Goal: Navigation & Orientation: Find specific page/section

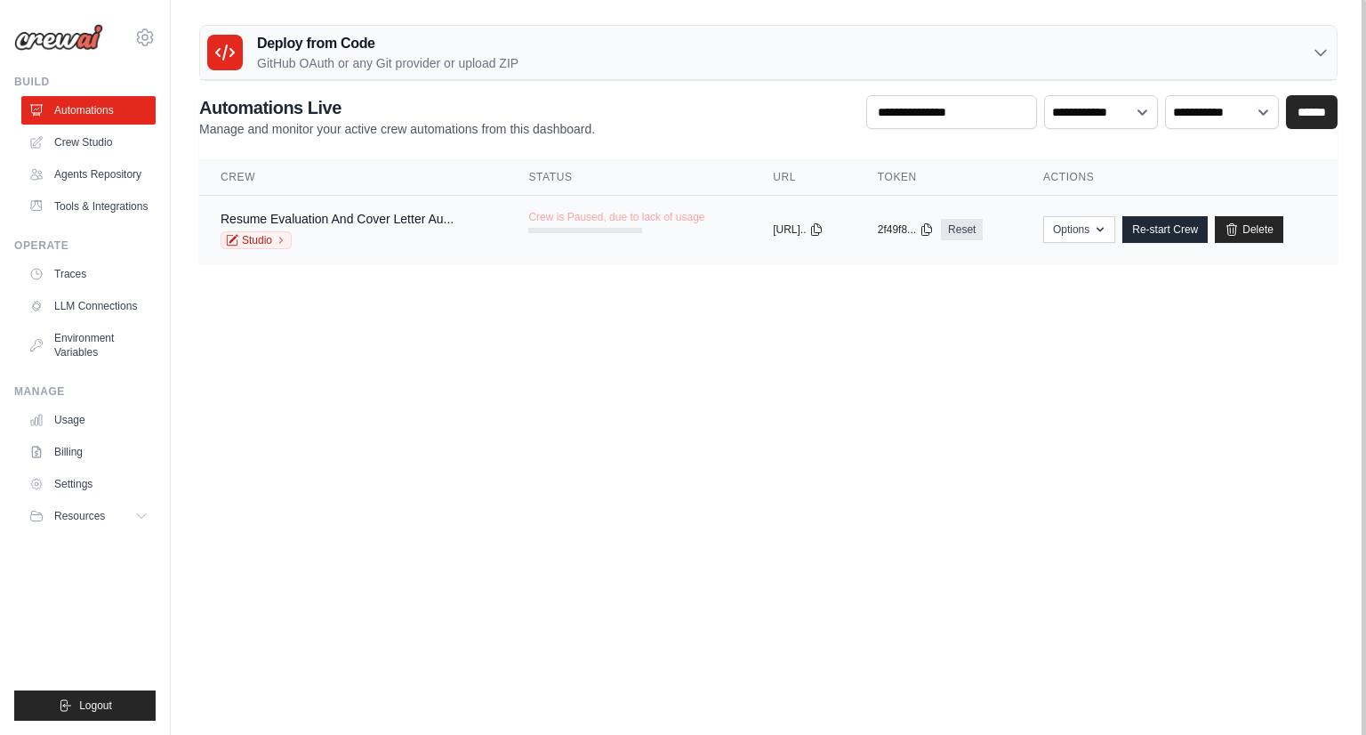
click at [430, 235] on div "Studio" at bounding box center [337, 240] width 233 height 18
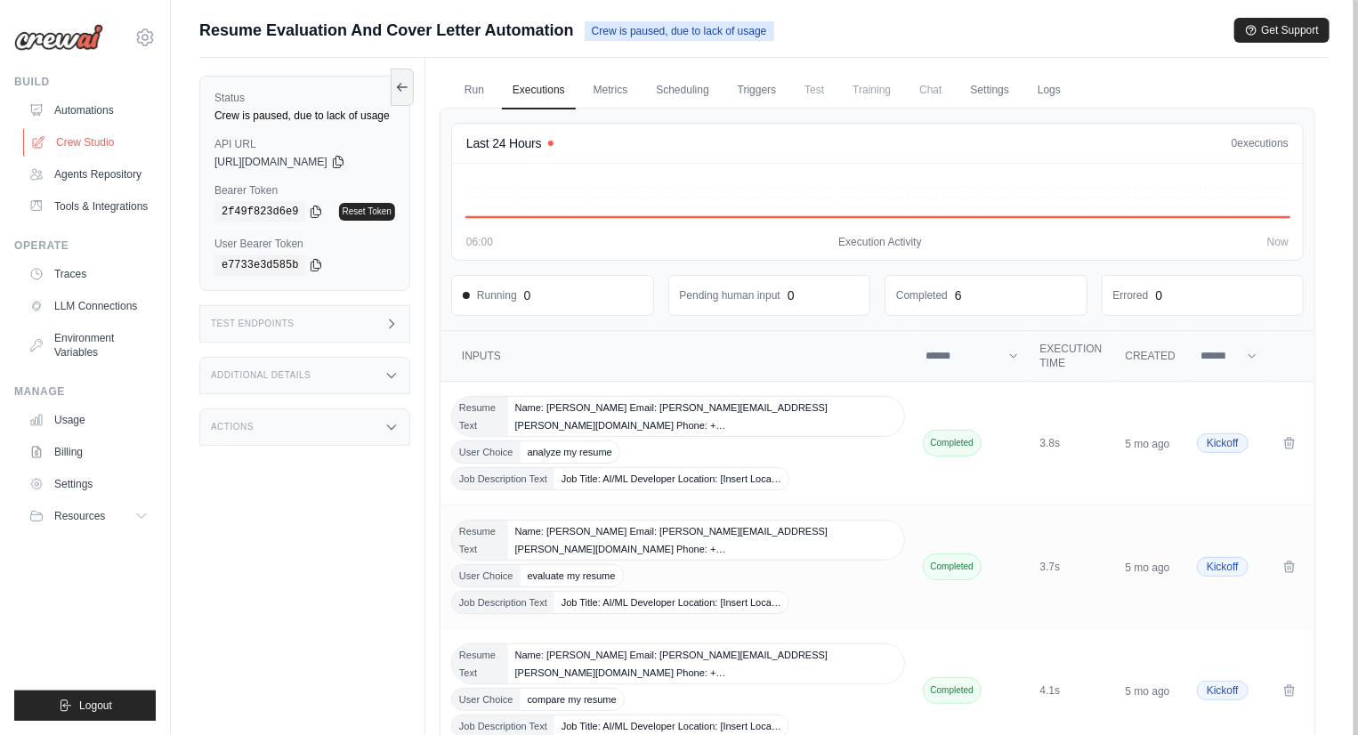
click at [71, 151] on link "Crew Studio" at bounding box center [90, 142] width 134 height 28
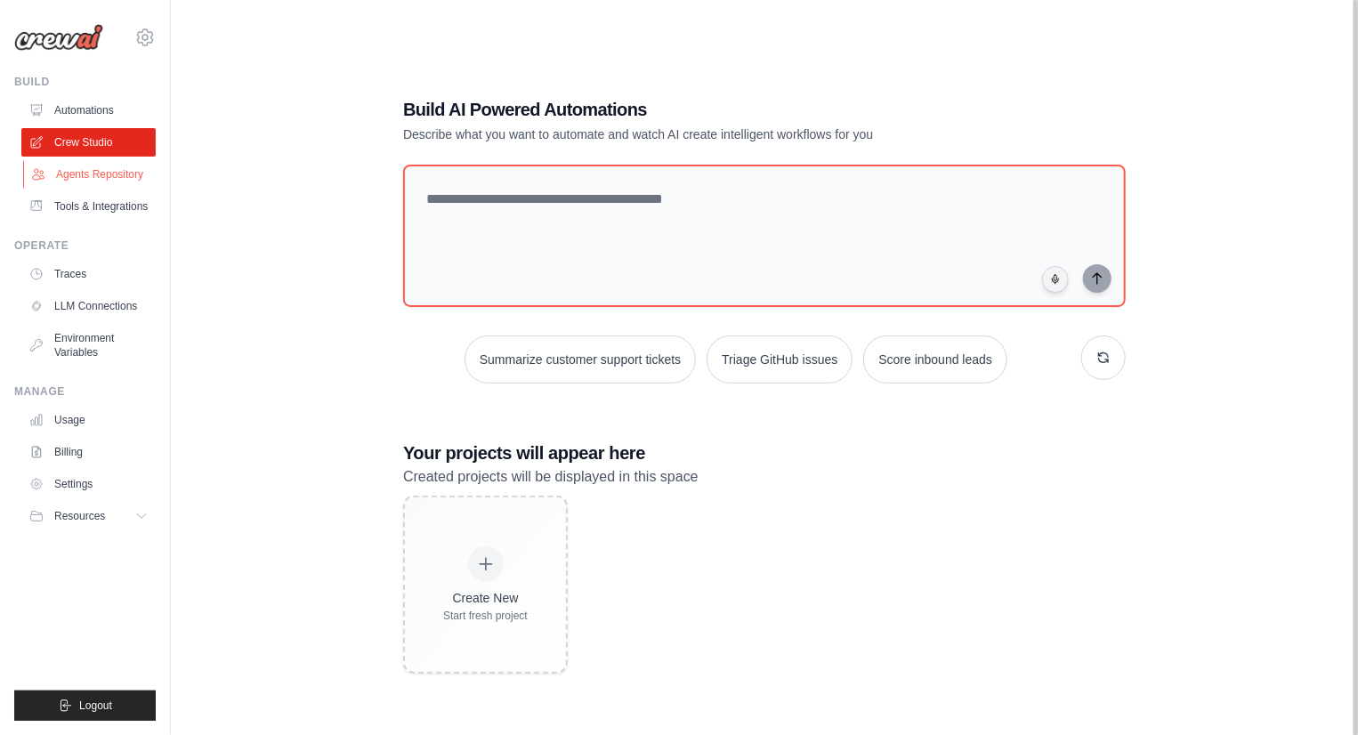
click at [85, 173] on link "Agents Repository" at bounding box center [90, 174] width 134 height 28
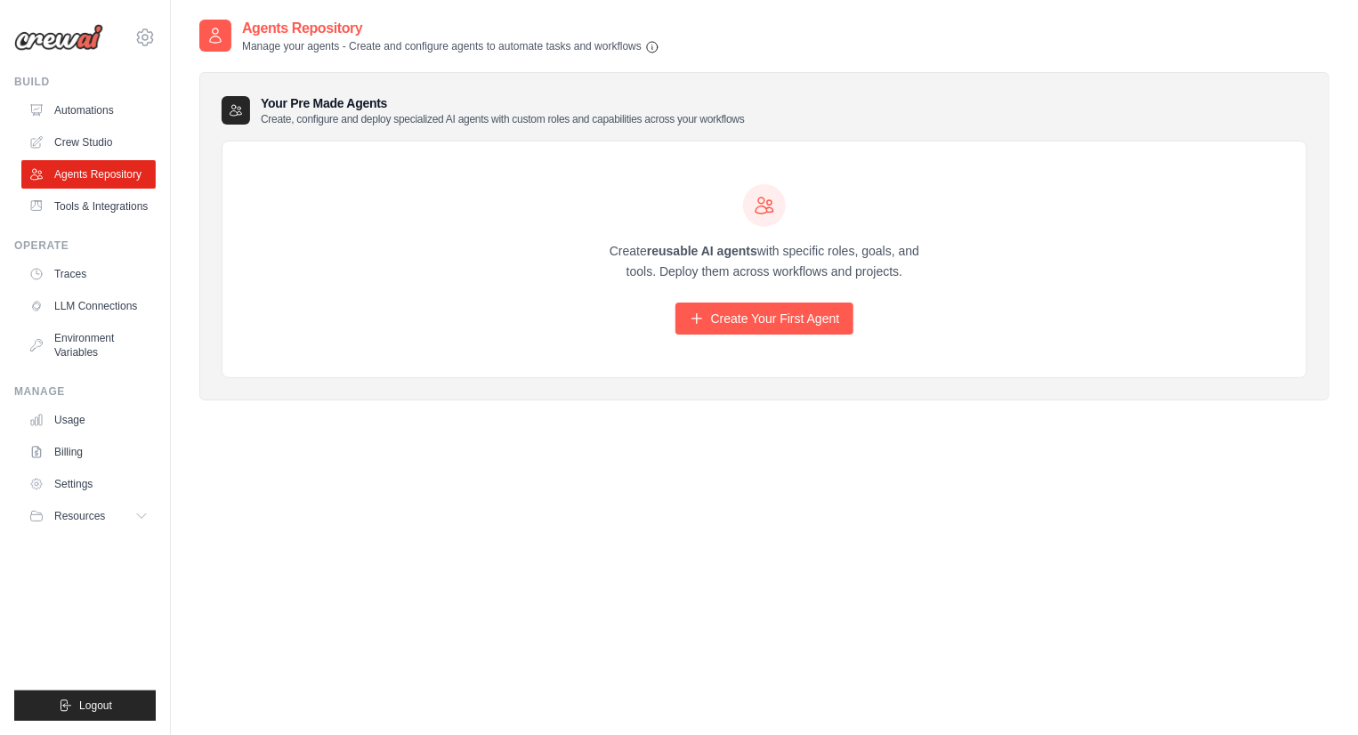
click at [93, 129] on link "Crew Studio" at bounding box center [88, 142] width 134 height 28
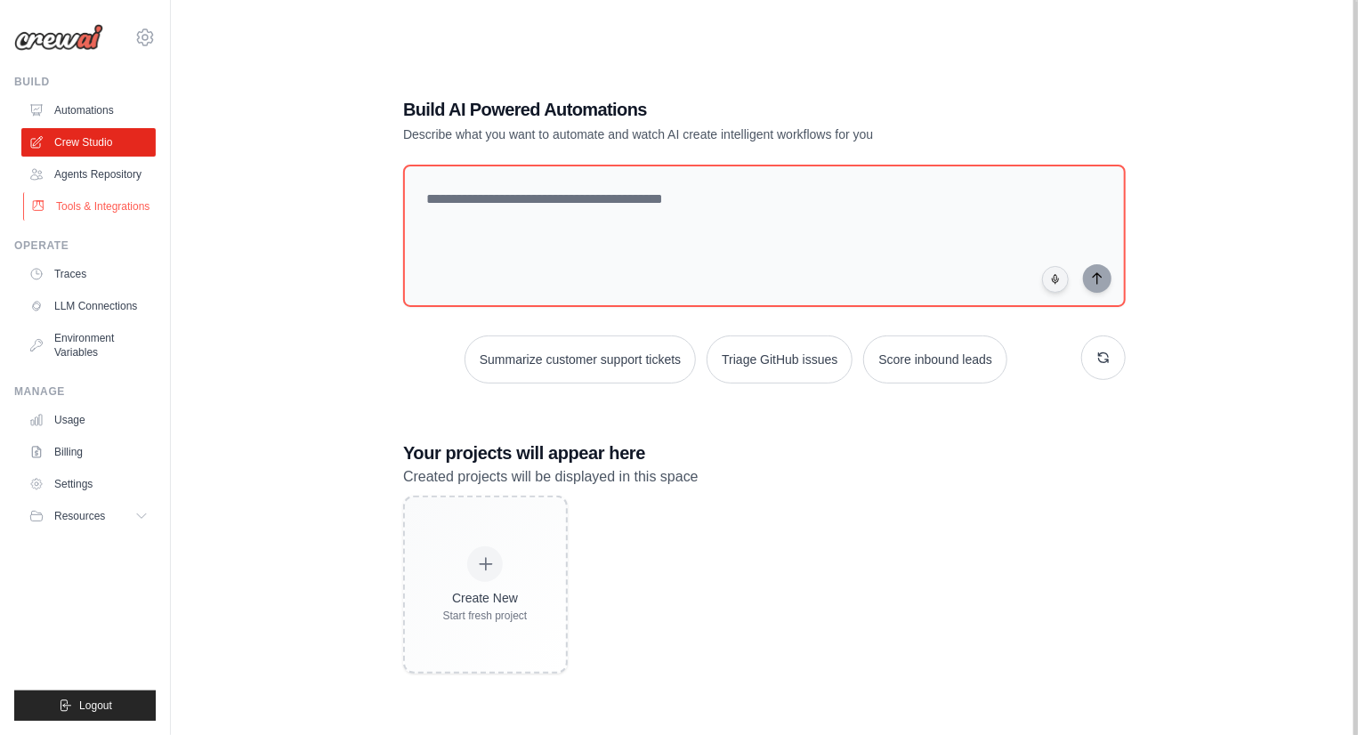
click at [80, 204] on link "Tools & Integrations" at bounding box center [90, 206] width 134 height 28
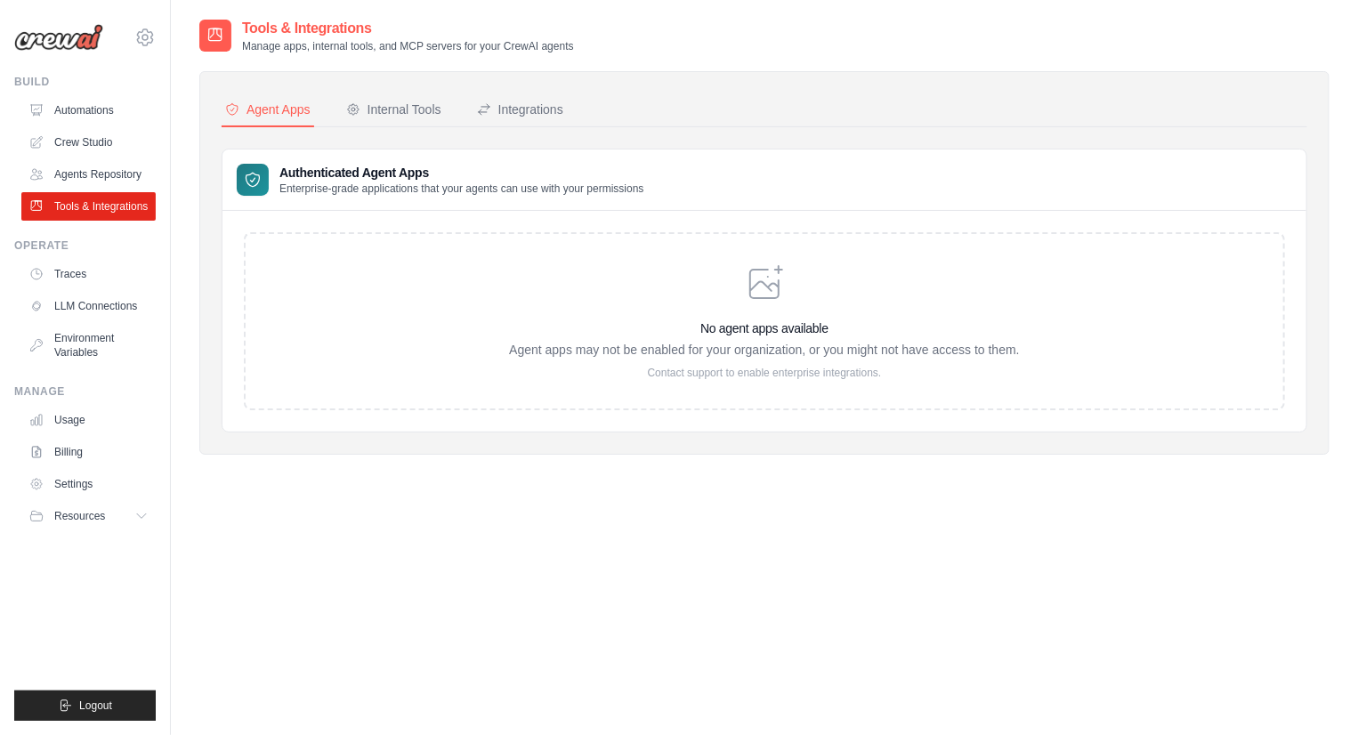
click at [89, 310] on link "LLM Connections" at bounding box center [88, 306] width 134 height 28
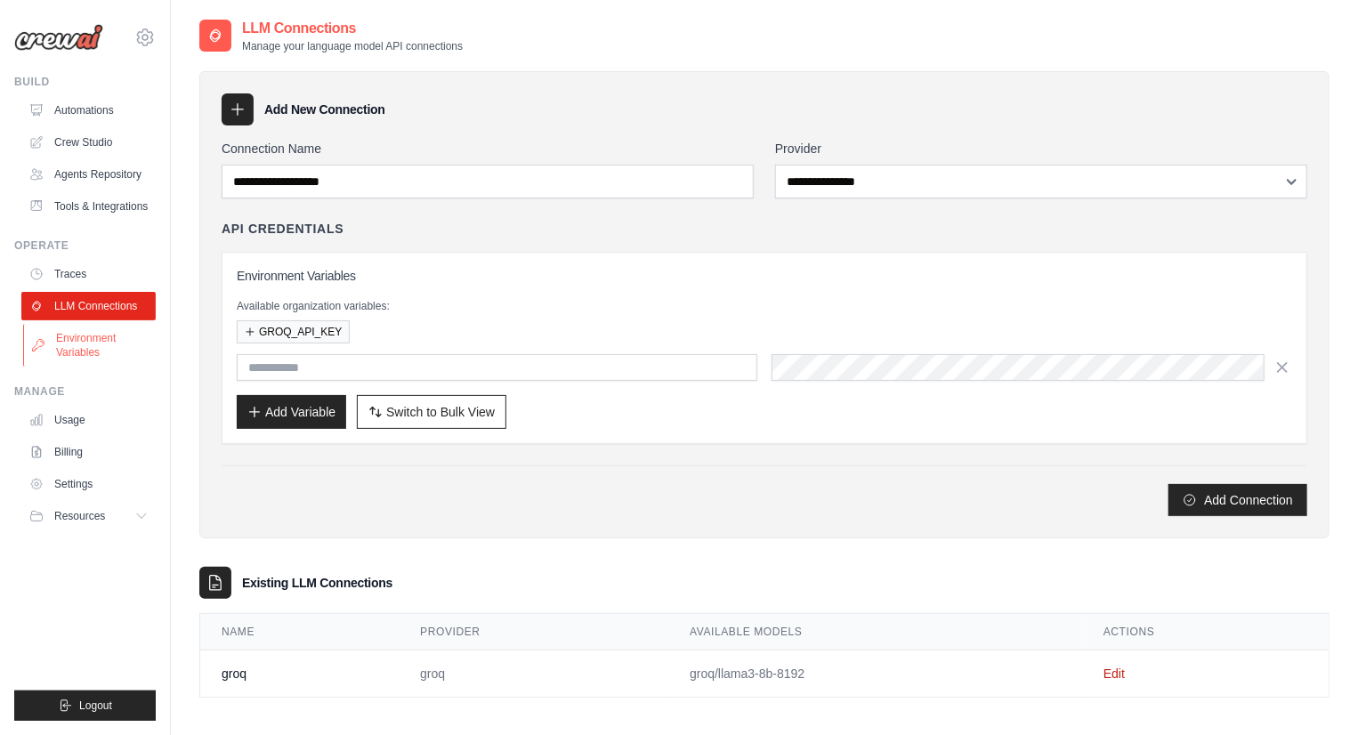
click at [94, 351] on link "Environment Variables" at bounding box center [90, 345] width 134 height 43
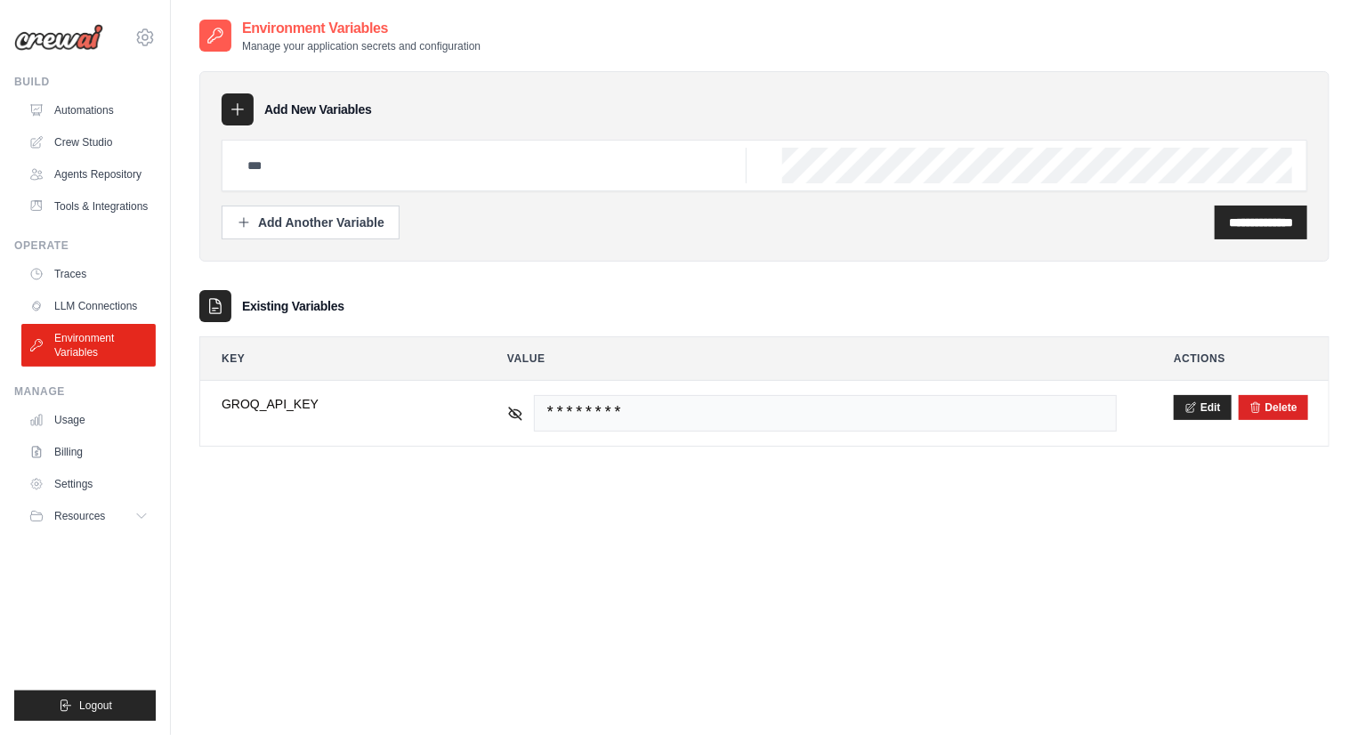
click at [44, 38] on img at bounding box center [58, 37] width 89 height 27
click at [69, 43] on img at bounding box center [58, 37] width 89 height 27
click at [28, 78] on div "Build" at bounding box center [84, 82] width 141 height 14
click at [102, 142] on link "Crew Studio" at bounding box center [90, 142] width 134 height 28
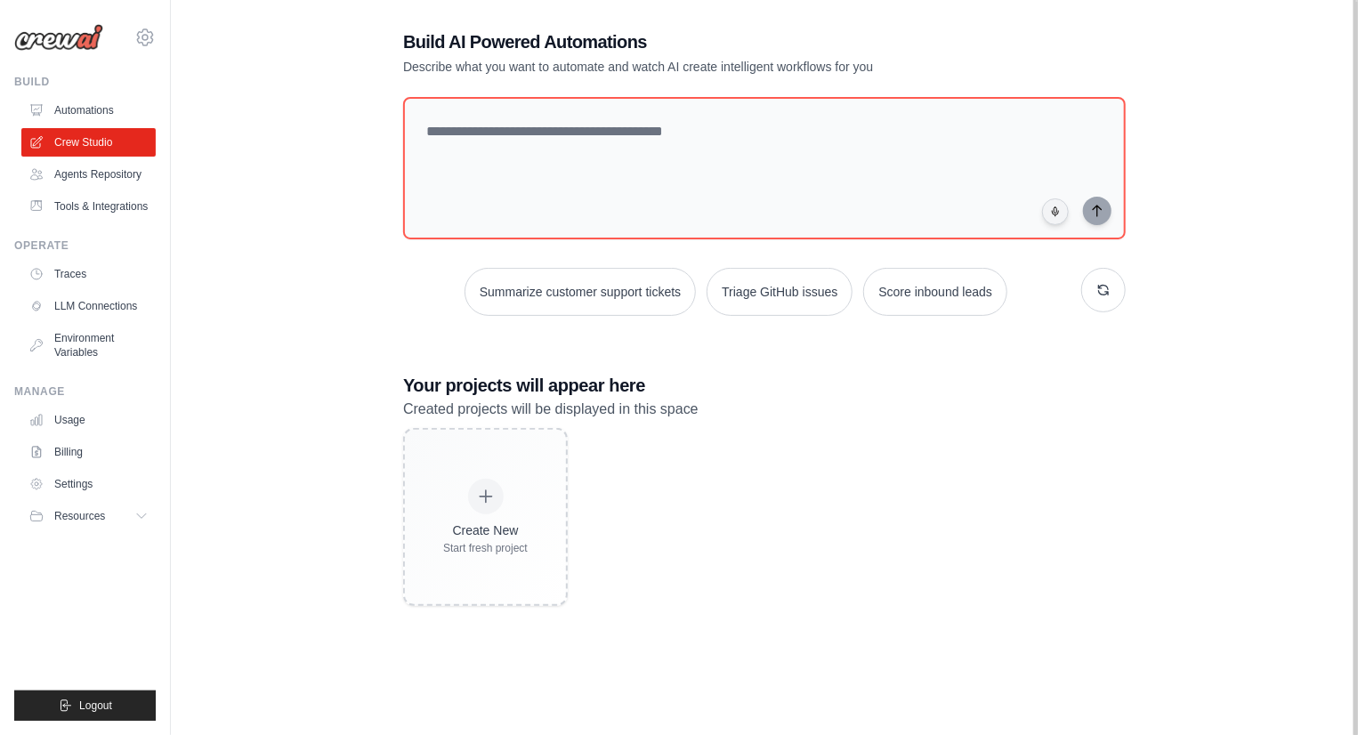
scroll to position [80, 0]
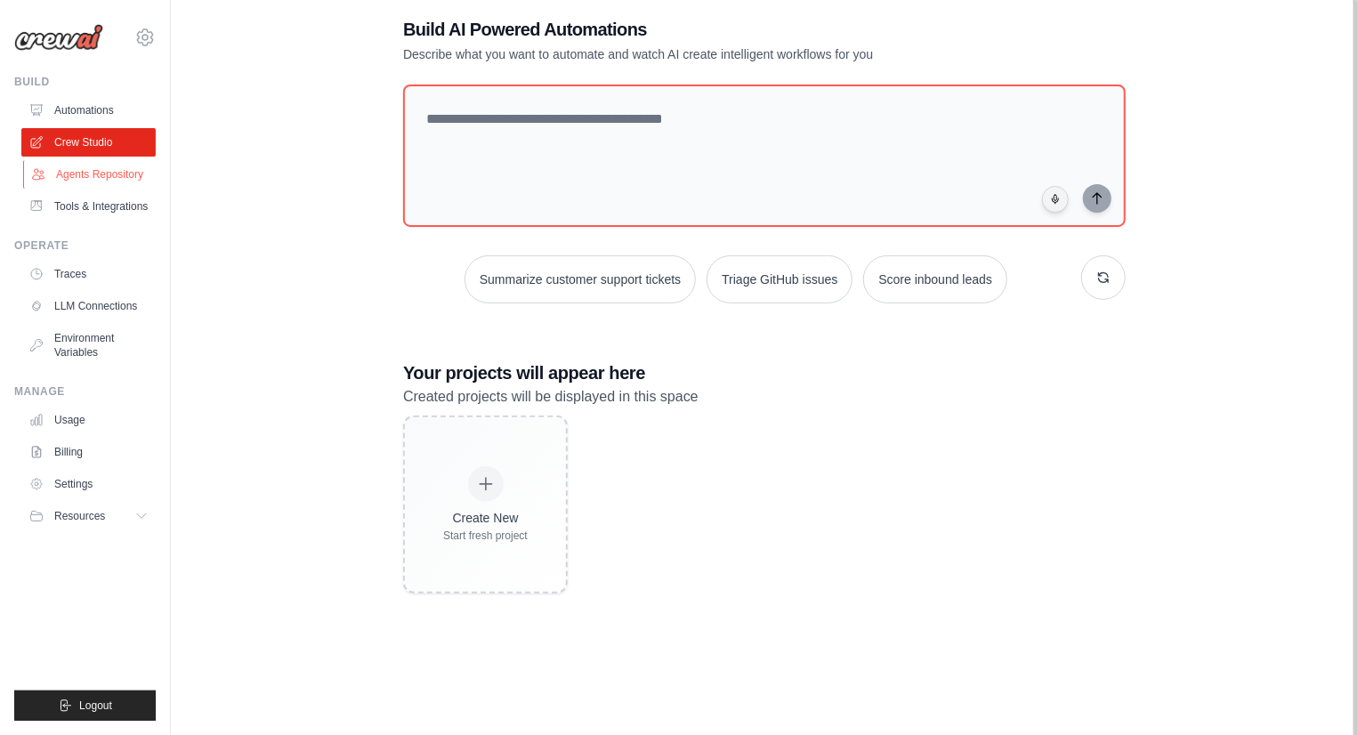
click at [95, 178] on link "Agents Repository" at bounding box center [90, 174] width 134 height 28
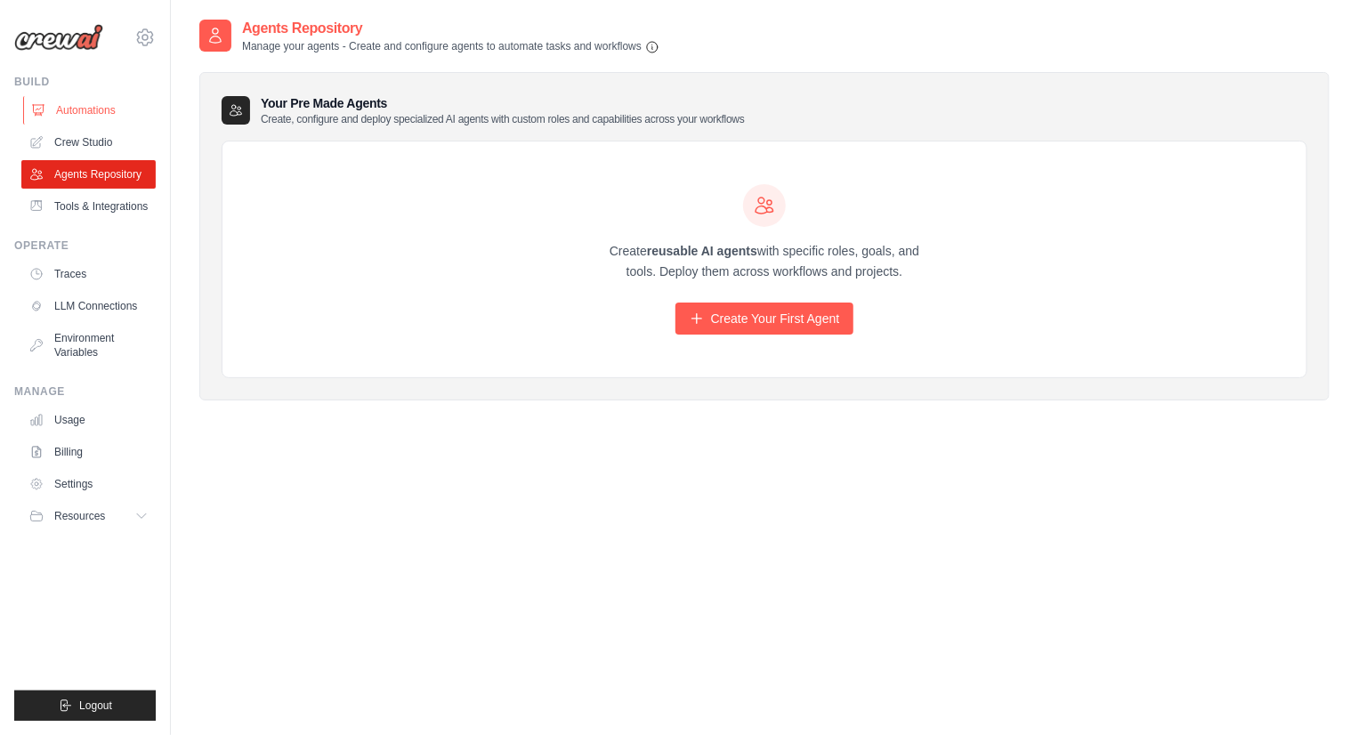
click at [93, 104] on link "Automations" at bounding box center [90, 110] width 134 height 28
